Goal: Information Seeking & Learning: Learn about a topic

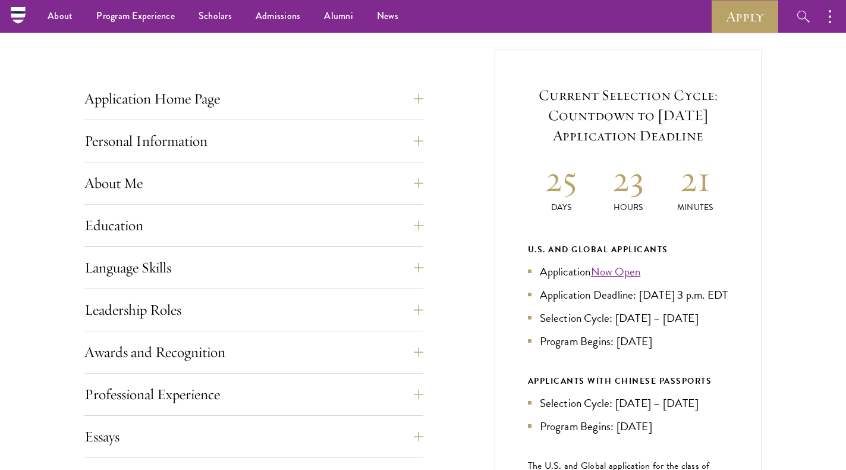
scroll to position [432, 0]
click at [133, 191] on button "About Me" at bounding box center [253, 183] width 339 height 29
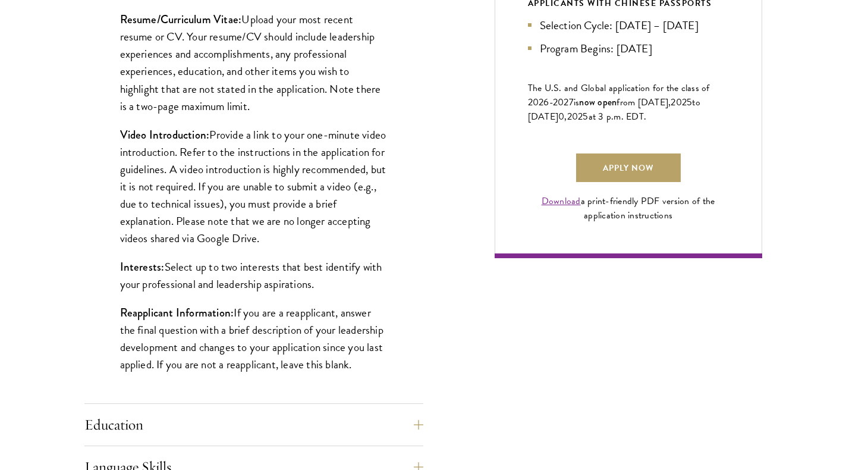
scroll to position [811, 0]
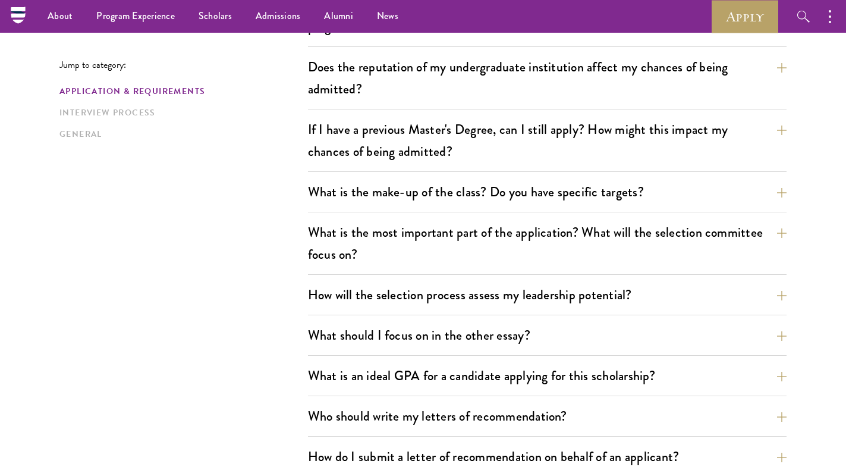
scroll to position [492, 0]
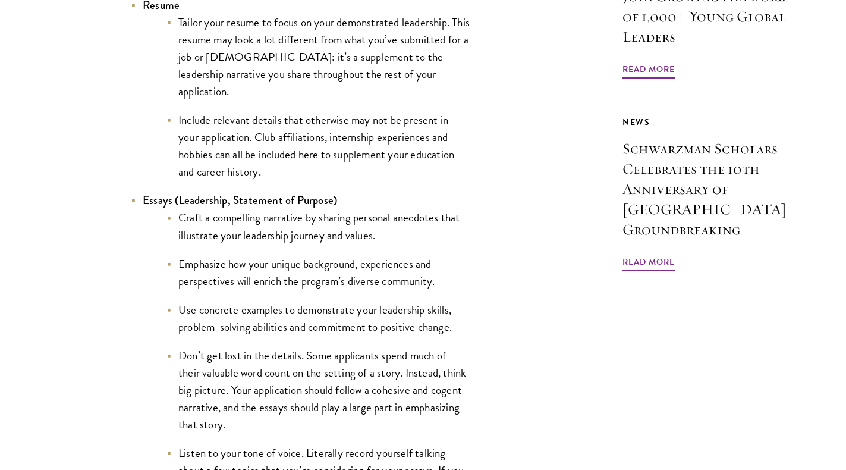
scroll to position [1138, 0]
click at [383, 168] on li "Include relevant details that otherwise may not be present in your application.…" at bounding box center [317, 145] width 303 height 69
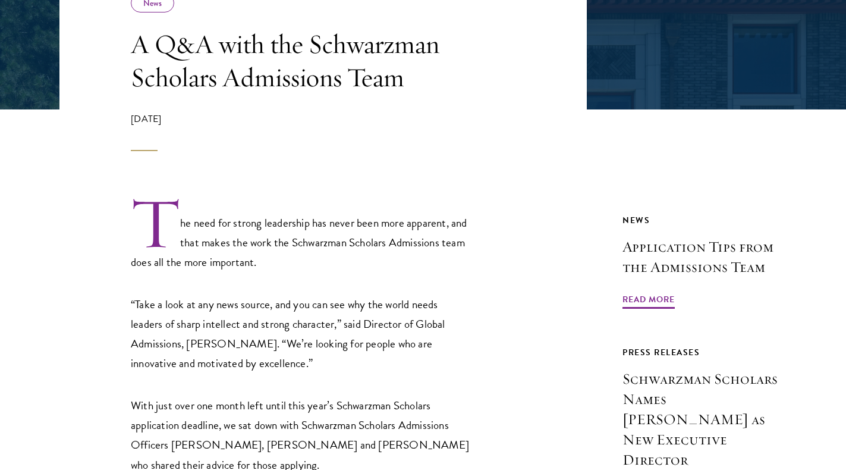
scroll to position [2304, 0]
